Goal: Information Seeking & Learning: Learn about a topic

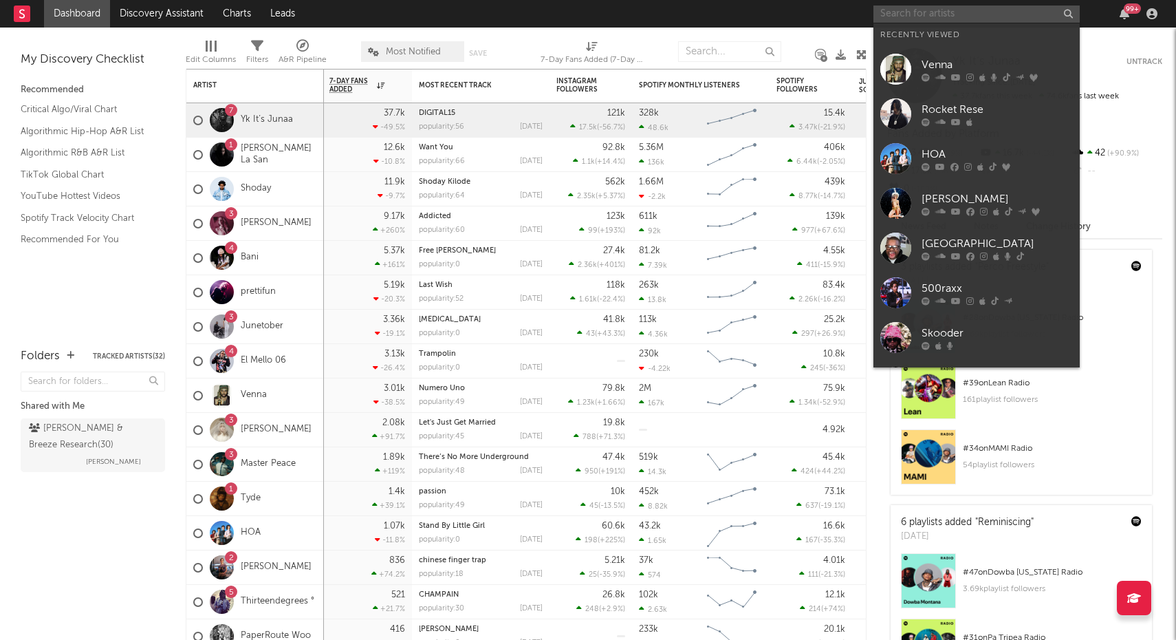
click at [932, 18] on input "text" at bounding box center [977, 14] width 206 height 17
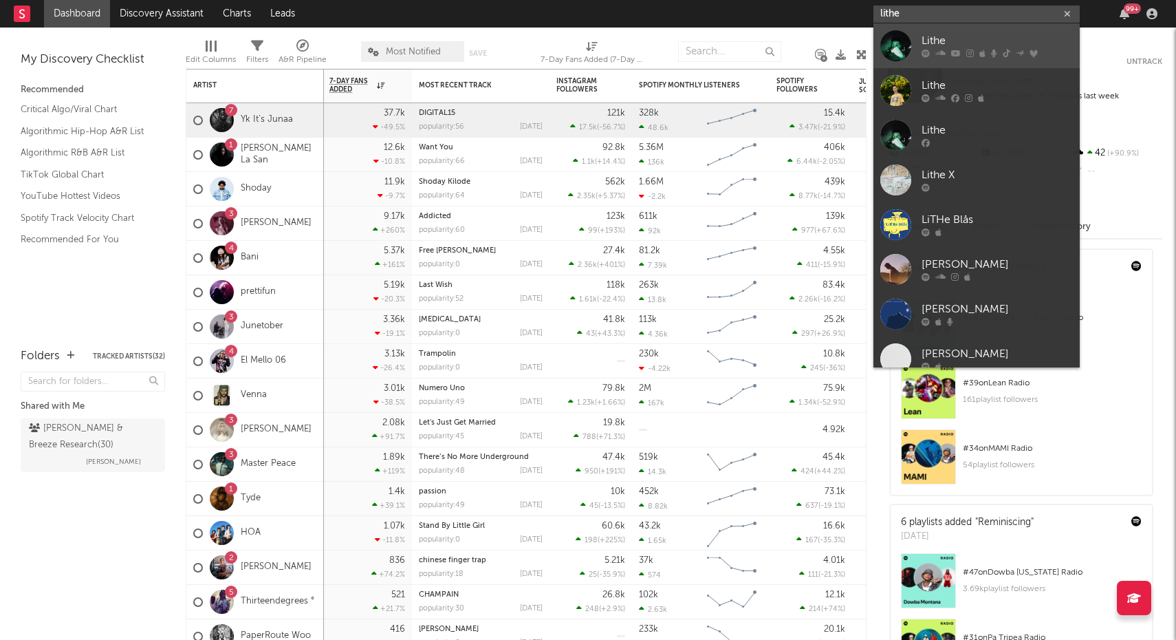
type input "lithe"
click at [973, 39] on div "Lithe" at bounding box center [997, 41] width 151 height 17
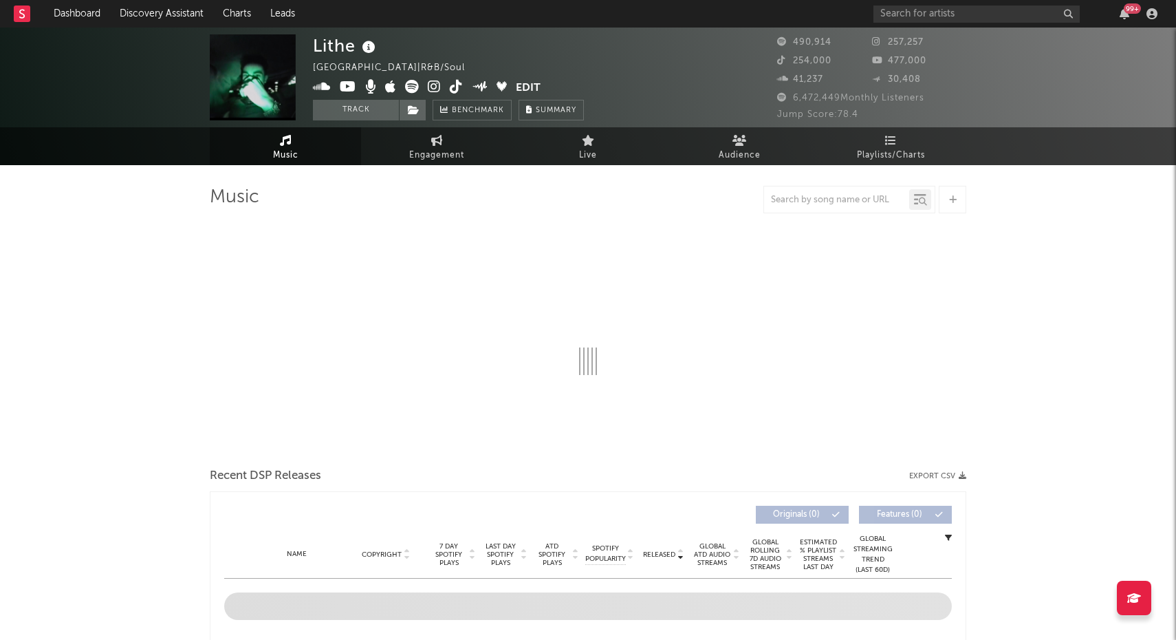
select select "6m"
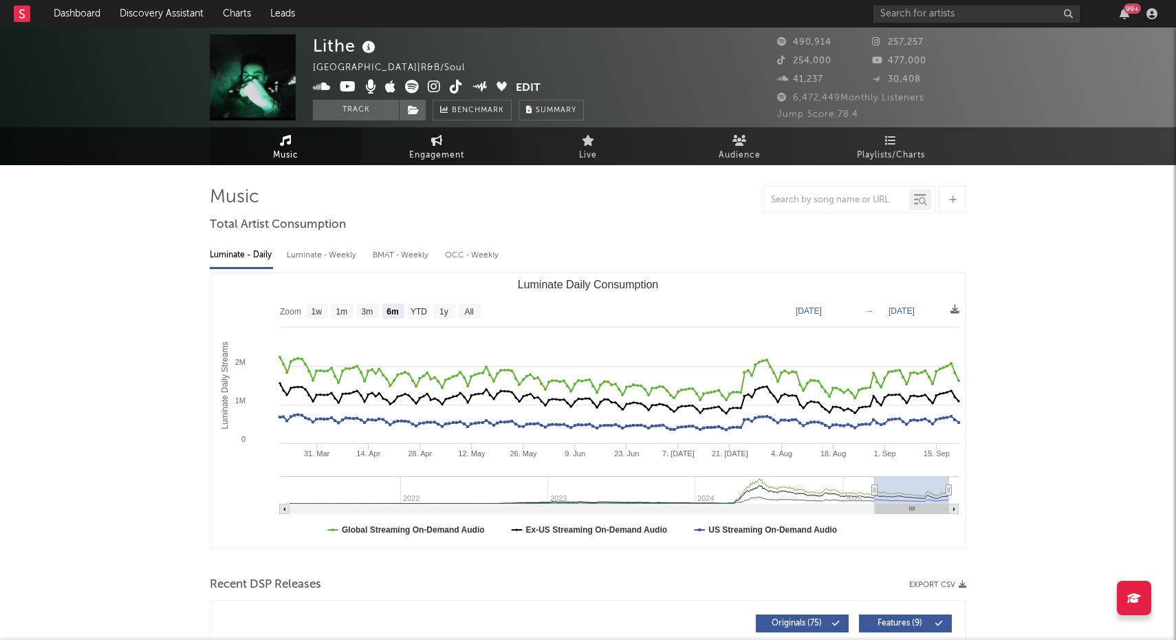
click at [451, 159] on span "Engagement" at bounding box center [436, 155] width 55 height 17
select select "1w"
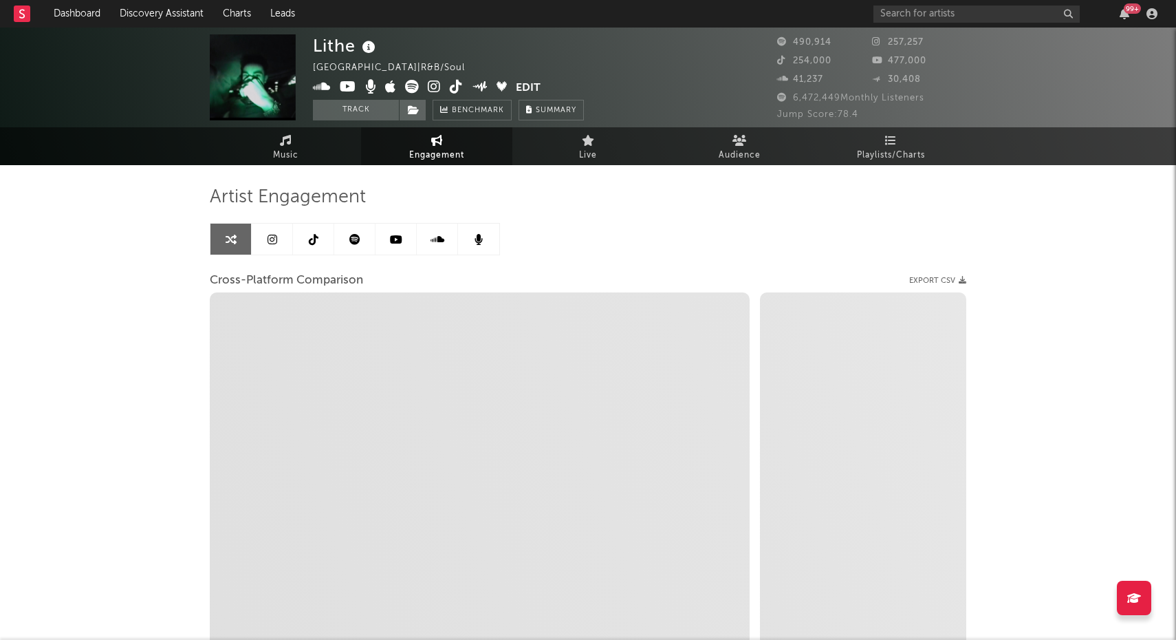
select select "1m"
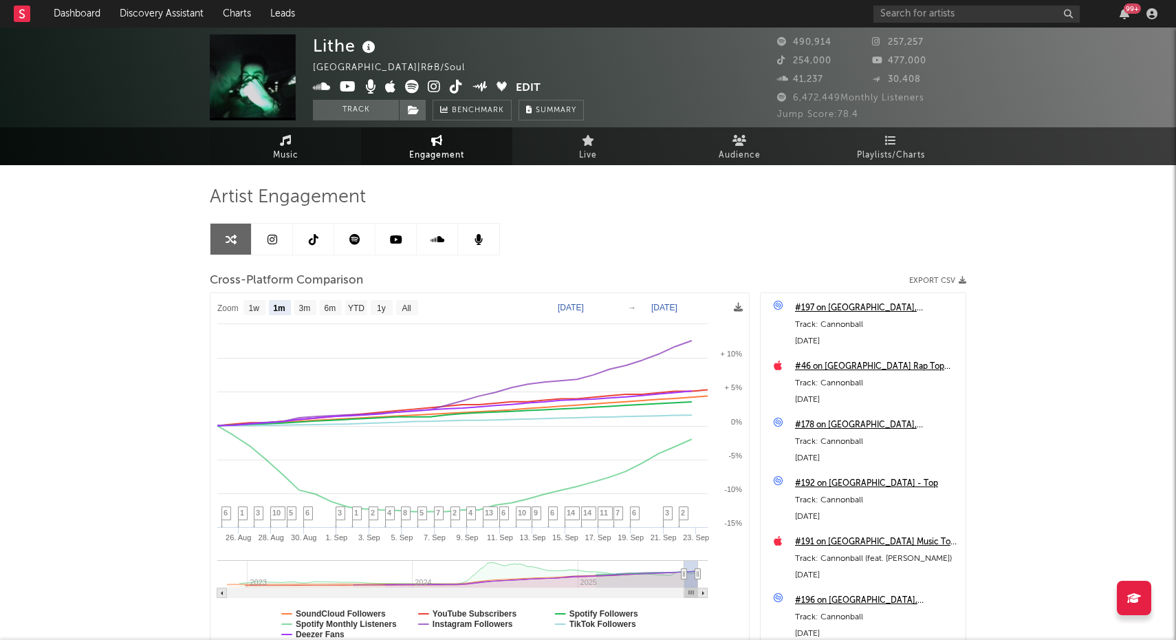
click at [291, 142] on icon at bounding box center [286, 140] width 12 height 11
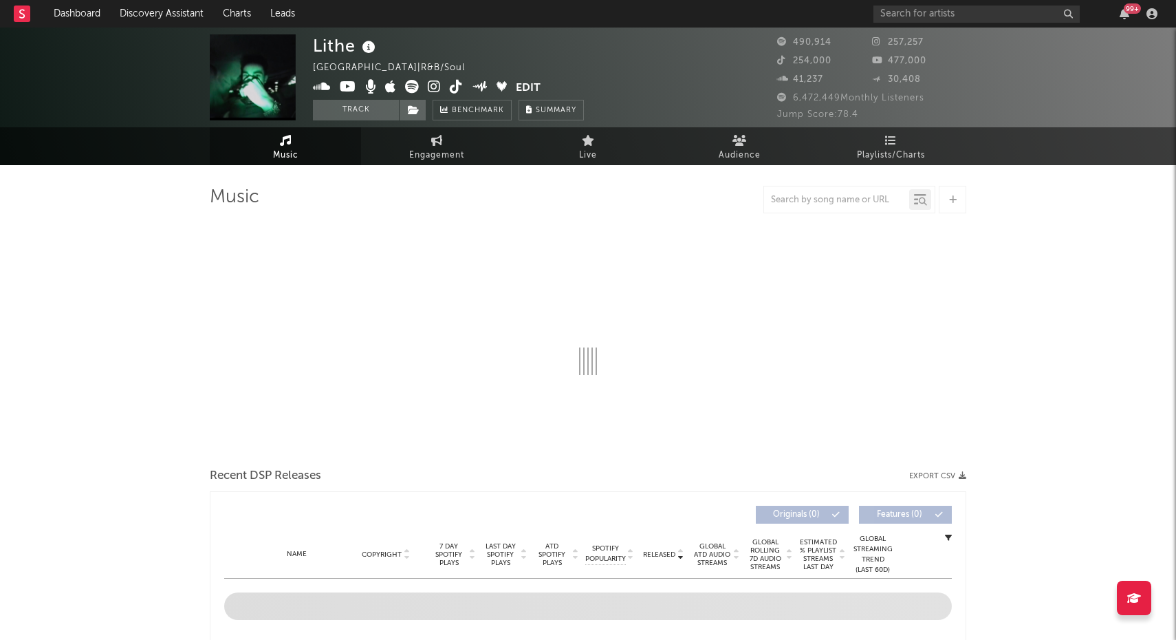
select select "6m"
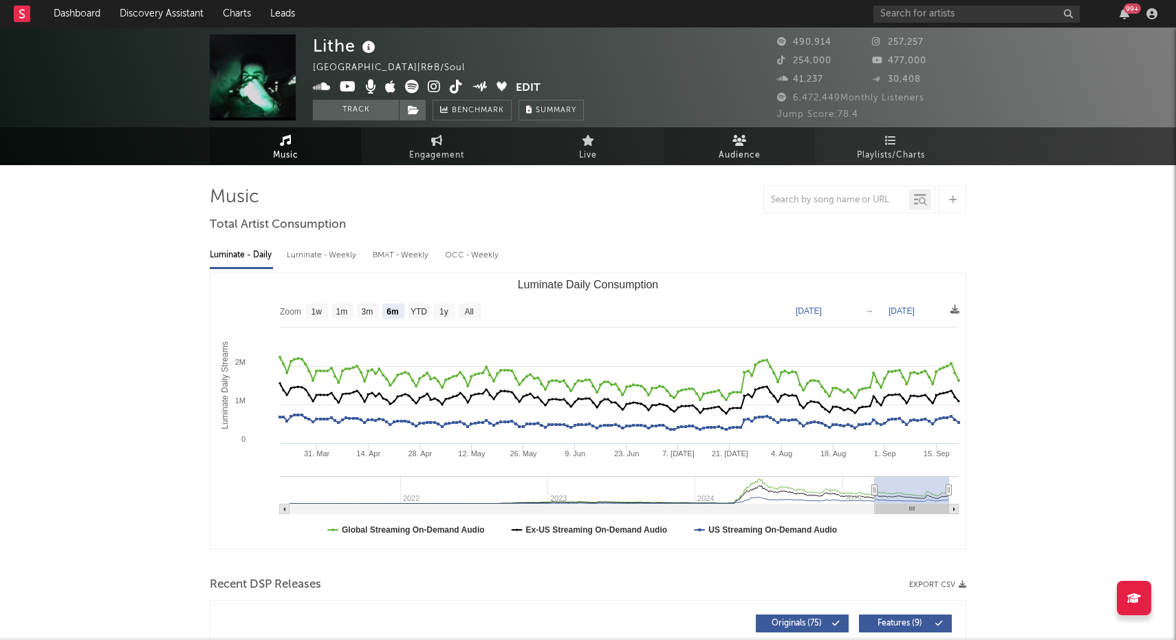
click at [746, 139] on icon at bounding box center [740, 140] width 14 height 11
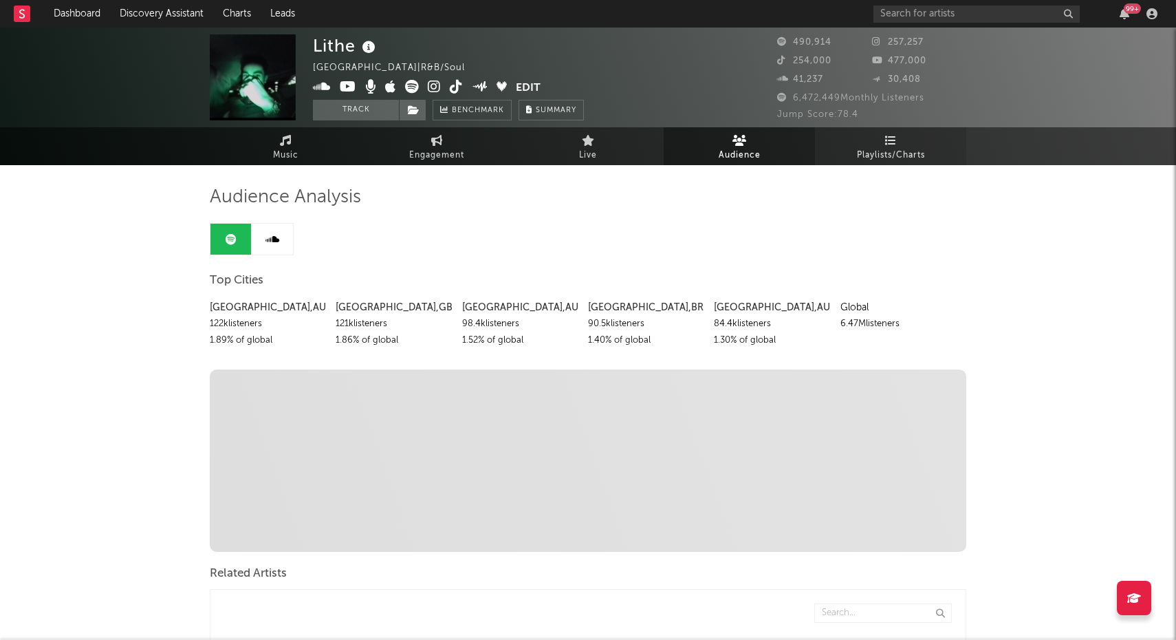
click at [890, 144] on icon at bounding box center [891, 140] width 12 height 11
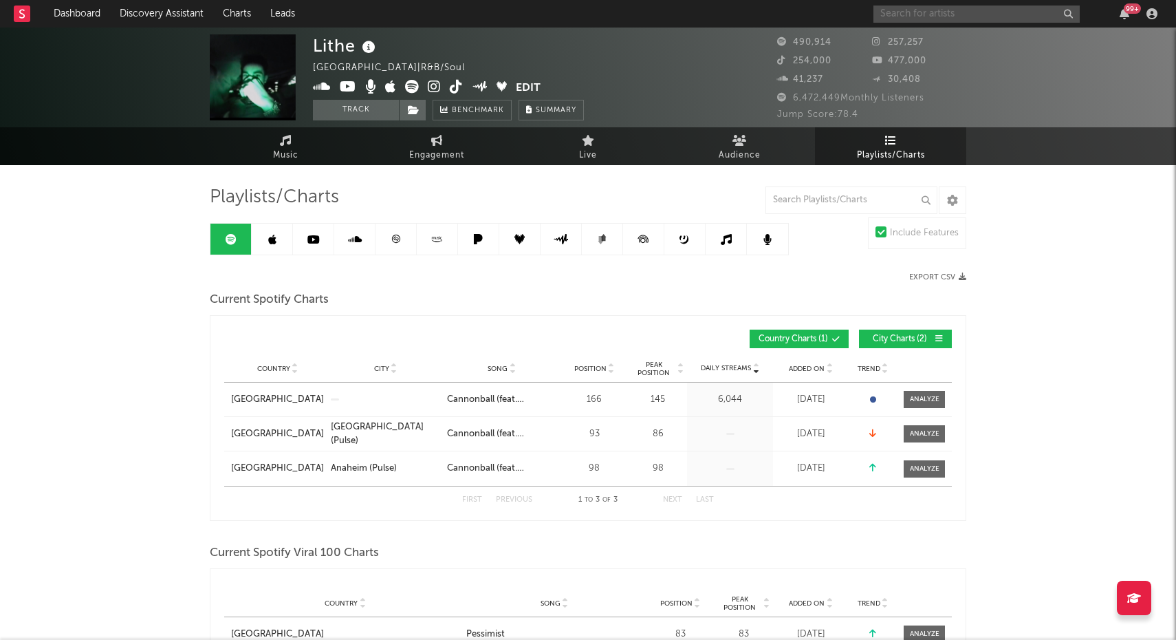
click at [900, 16] on input "text" at bounding box center [977, 14] width 206 height 17
type input "t"
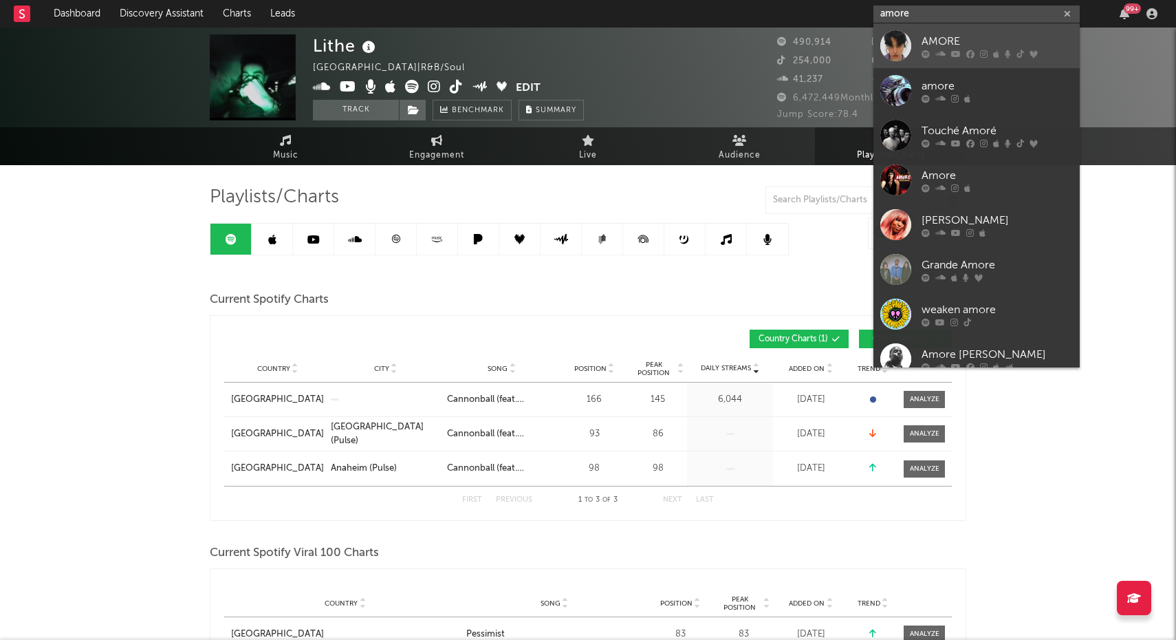
type input "amore"
click at [995, 47] on div "AMORE" at bounding box center [997, 41] width 151 height 17
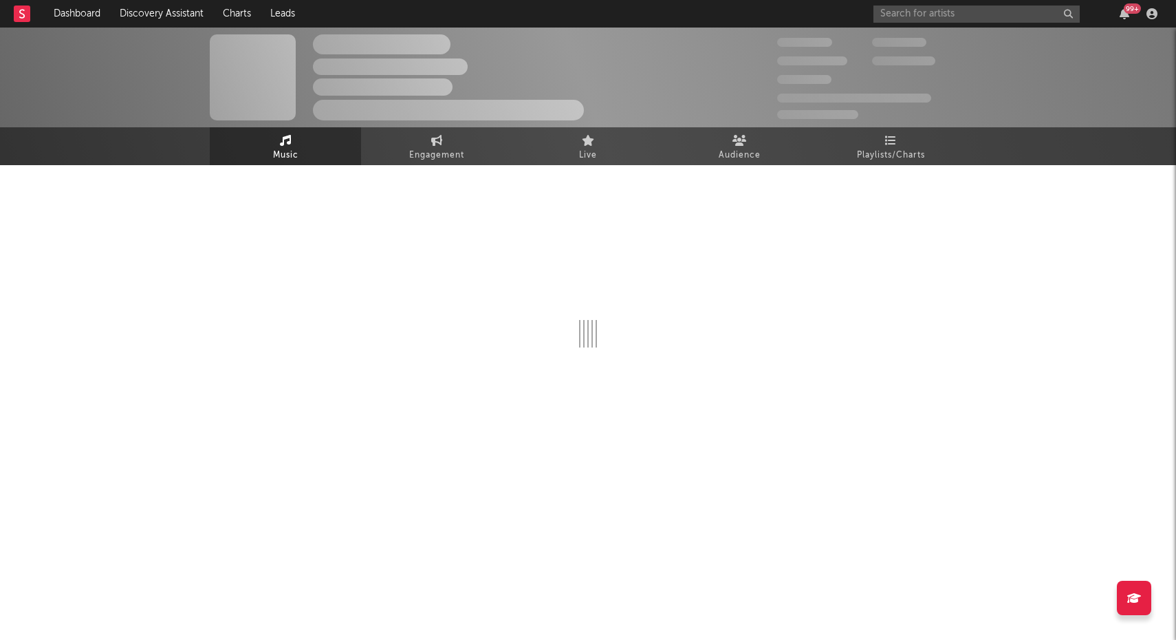
select select "6m"
